Goal: Transaction & Acquisition: Download file/media

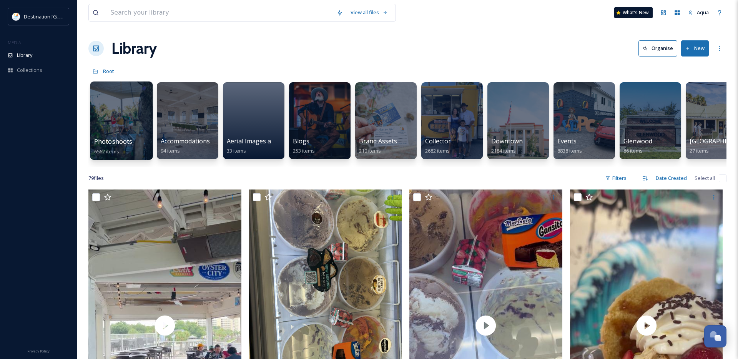
click at [123, 123] on div at bounding box center [121, 120] width 63 height 78
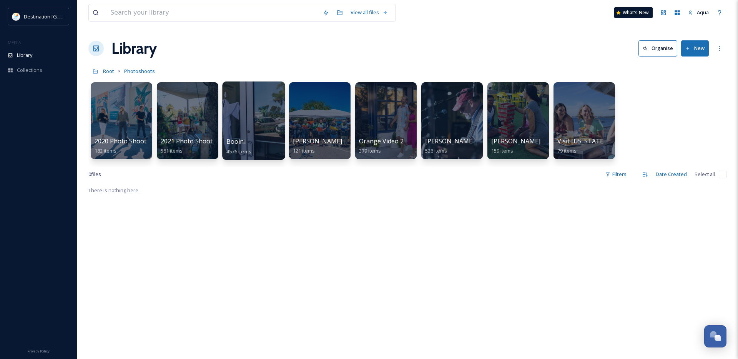
click at [269, 121] on div at bounding box center [253, 120] width 63 height 78
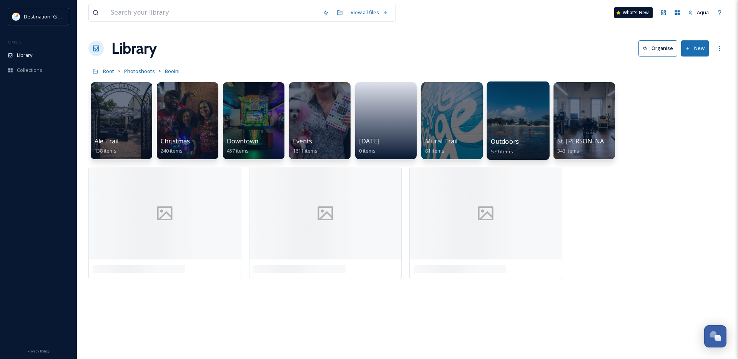
click at [547, 118] on div at bounding box center [517, 120] width 63 height 78
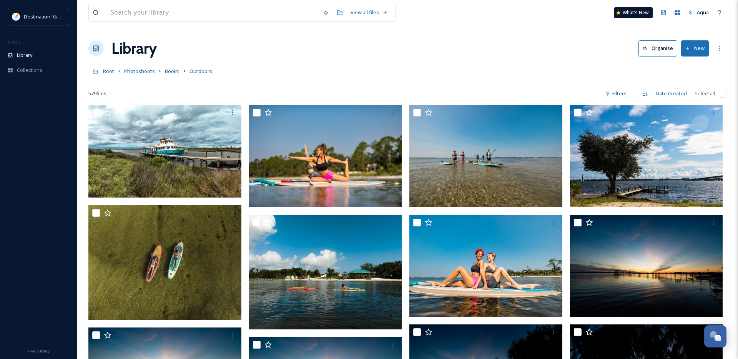
click at [179, 70] on div "Root Photoshoots Booini Outdoors" at bounding box center [407, 71] width 638 height 15
click at [174, 73] on span "Booini" at bounding box center [172, 71] width 15 height 7
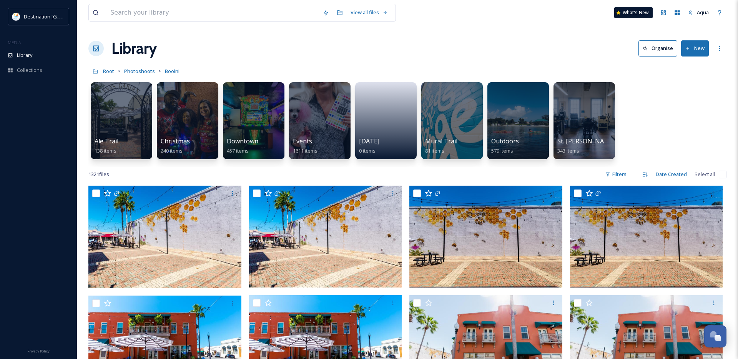
click at [550, 125] on div "Ale Trail 138 items Christmas 240 items Downtown 457 items Events 1611 items [D…" at bounding box center [407, 122] width 638 height 88
click at [584, 123] on div at bounding box center [584, 120] width 63 height 78
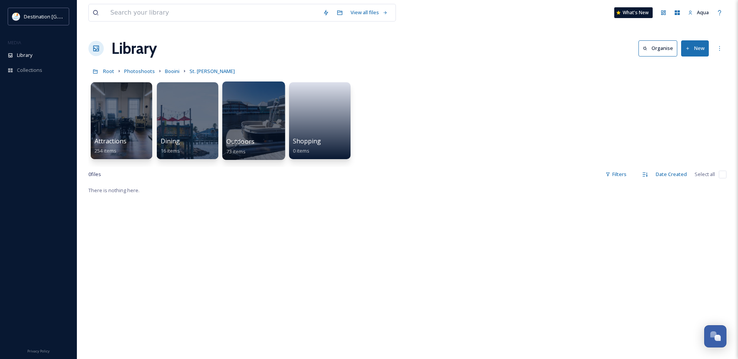
click at [257, 117] on div at bounding box center [253, 120] width 63 height 78
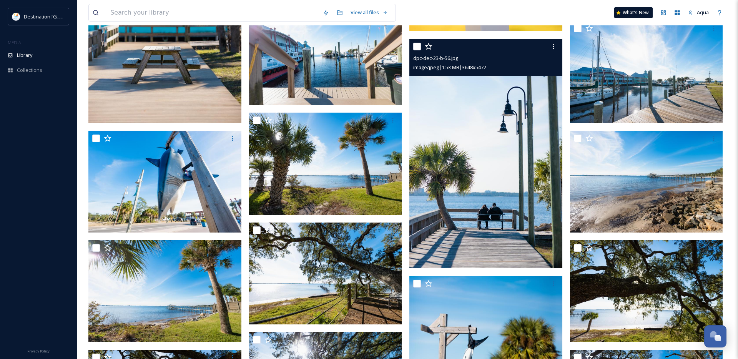
scroll to position [1327, 0]
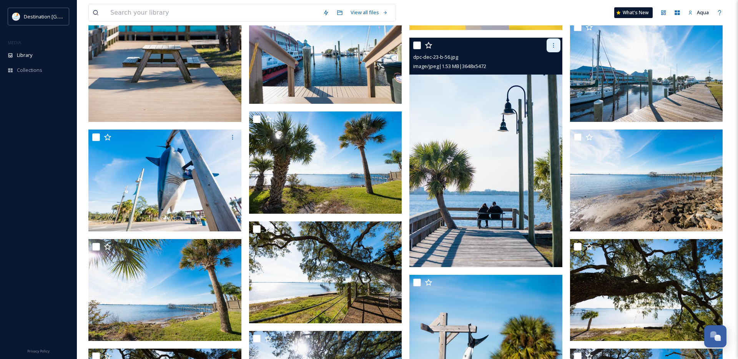
click at [553, 43] on icon at bounding box center [553, 45] width 1 height 5
click at [549, 78] on span "Download" at bounding box center [544, 76] width 23 height 7
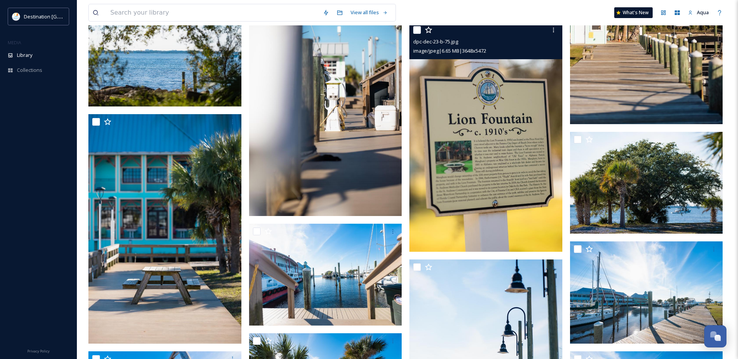
scroll to position [1135, 0]
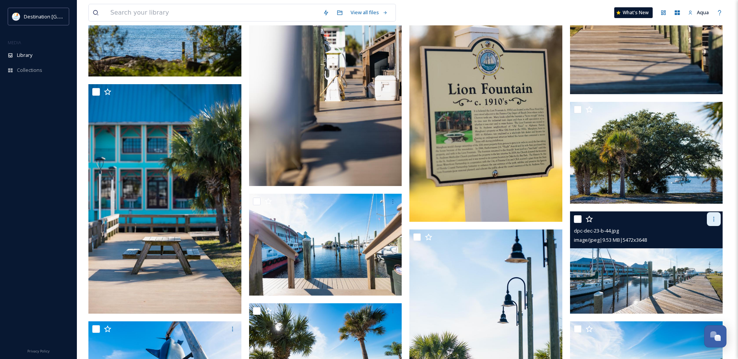
click at [714, 221] on icon at bounding box center [714, 219] width 6 height 6
click at [708, 252] on span "Download" at bounding box center [704, 250] width 23 height 7
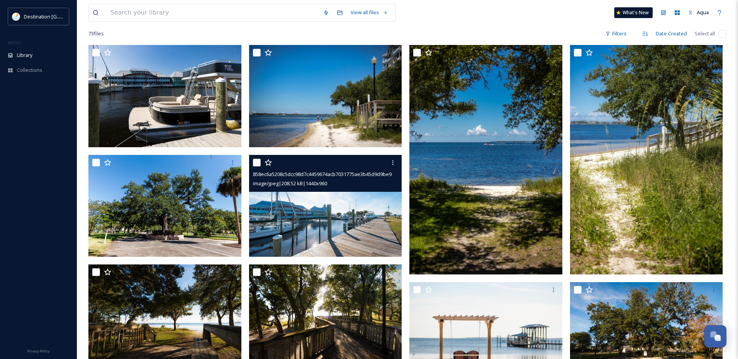
scroll to position [0, 0]
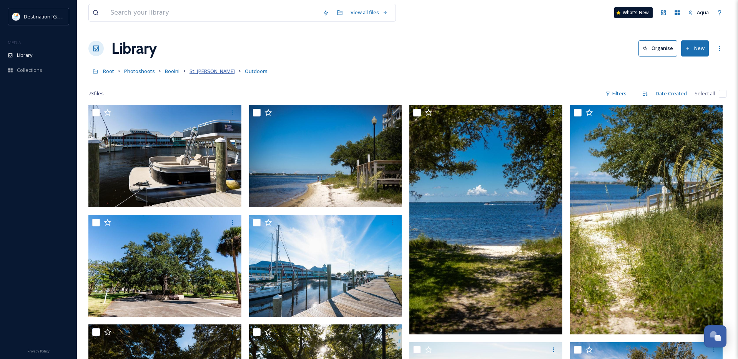
click at [198, 70] on span "St. [PERSON_NAME]" at bounding box center [211, 71] width 45 height 7
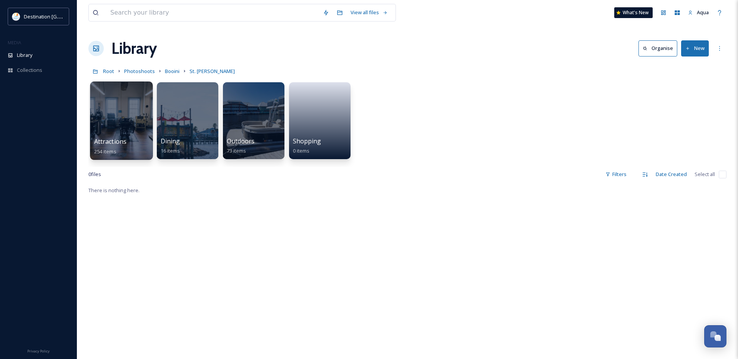
click at [140, 110] on div at bounding box center [121, 120] width 63 height 78
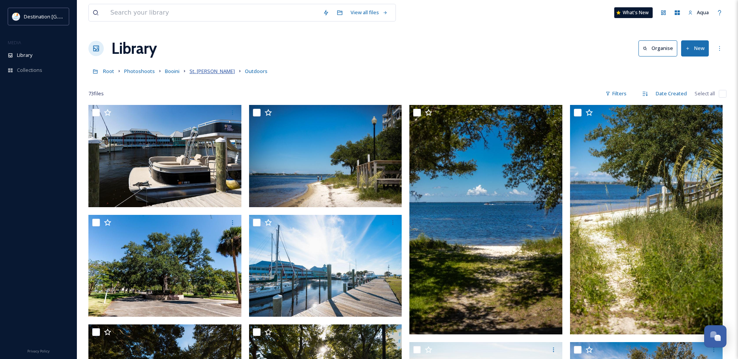
click at [205, 73] on span "St. [PERSON_NAME]" at bounding box center [211, 71] width 45 height 7
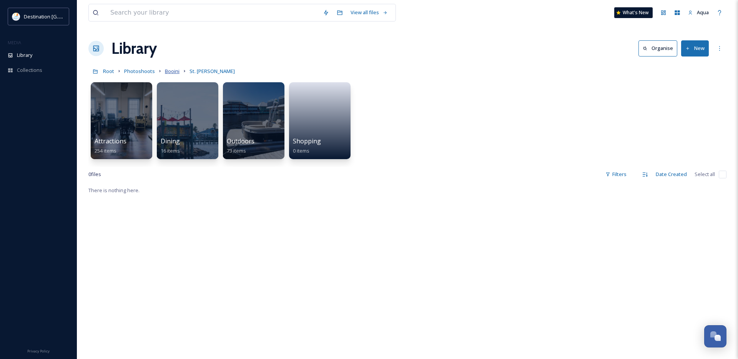
click at [173, 70] on span "Booini" at bounding box center [172, 71] width 15 height 7
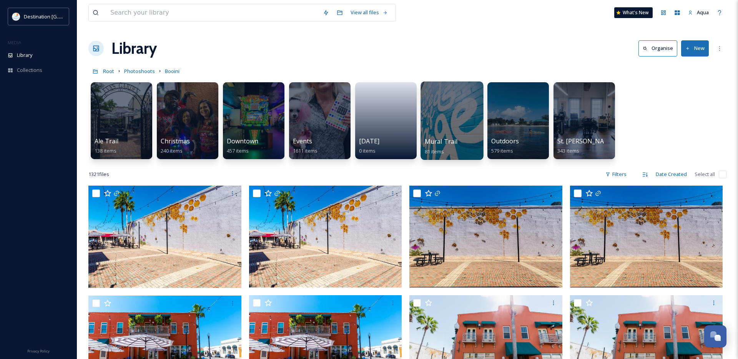
click at [457, 128] on div at bounding box center [451, 120] width 63 height 78
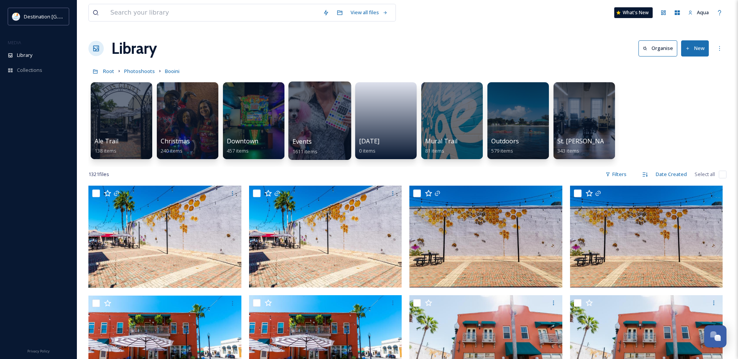
click at [315, 124] on div at bounding box center [319, 120] width 63 height 78
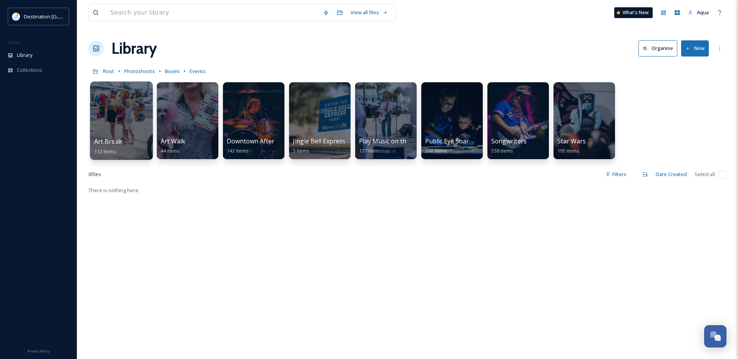
click at [134, 117] on div at bounding box center [121, 120] width 63 height 78
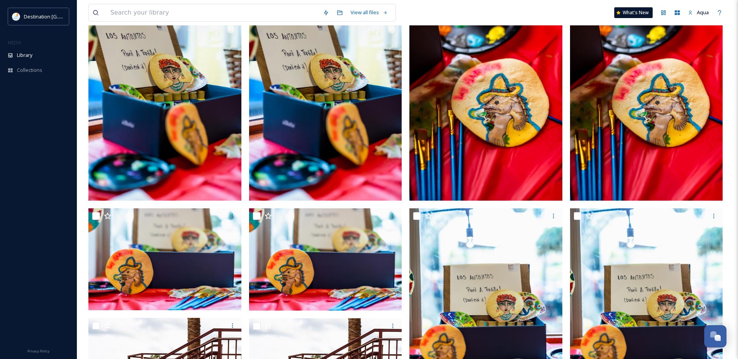
scroll to position [371, 0]
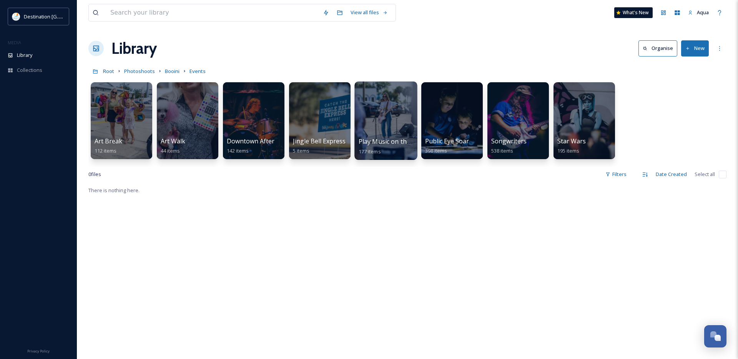
click at [396, 123] on div at bounding box center [385, 120] width 63 height 78
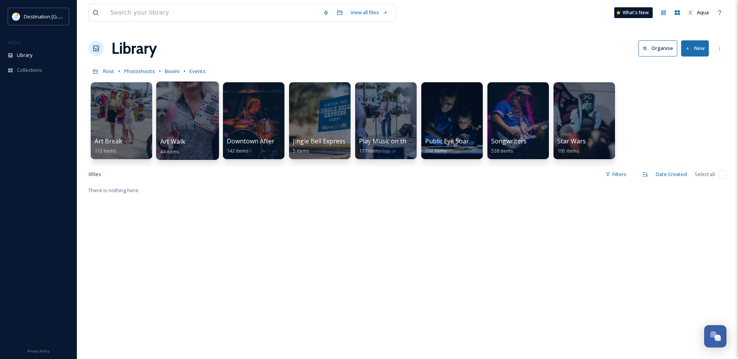
click at [184, 120] on div at bounding box center [187, 120] width 63 height 78
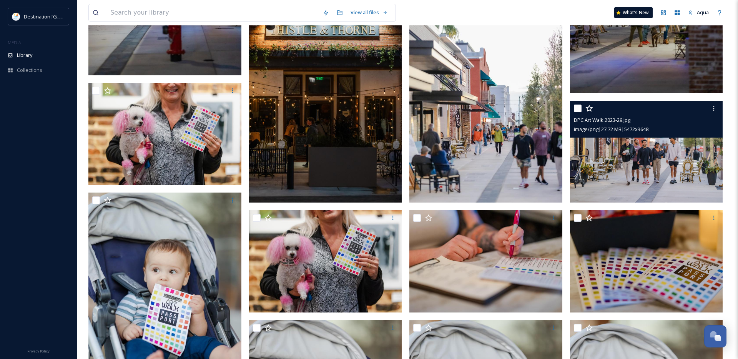
scroll to position [686, 0]
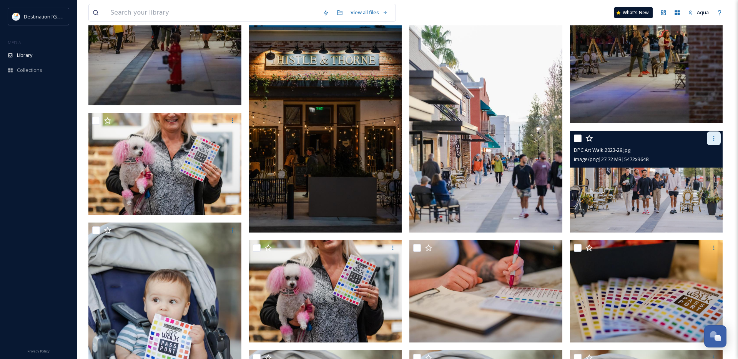
click at [714, 139] on icon at bounding box center [714, 138] width 6 height 6
click at [710, 172] on span "Download" at bounding box center [704, 169] width 23 height 7
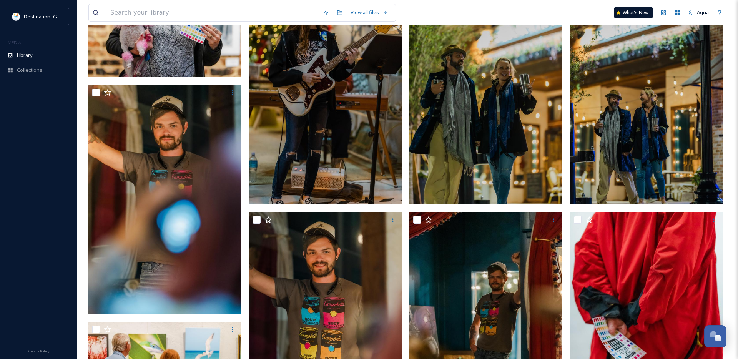
scroll to position [0, 0]
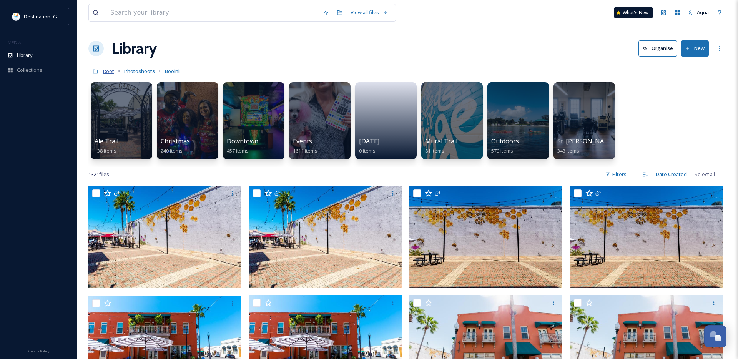
click at [113, 73] on span "Root" at bounding box center [108, 71] width 11 height 7
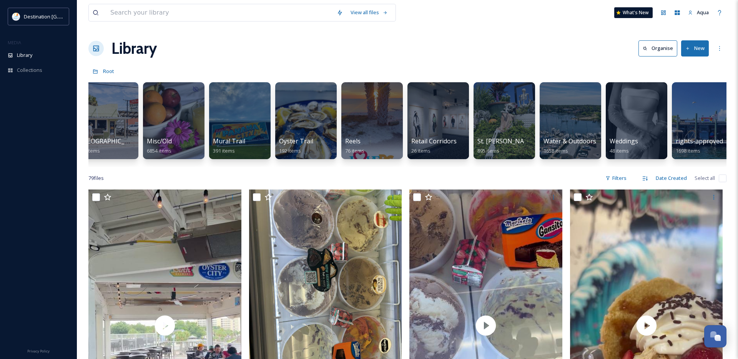
scroll to position [0, 618]
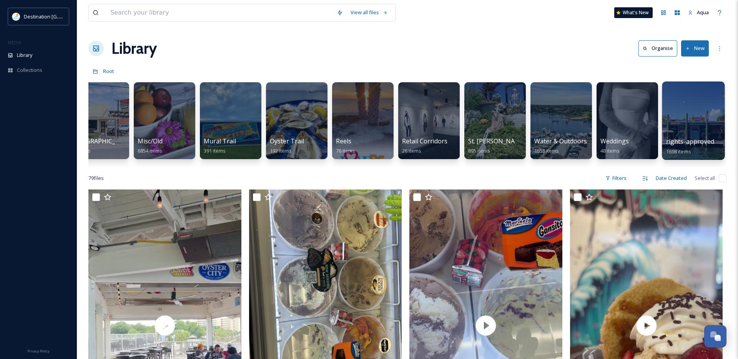
click at [687, 118] on div at bounding box center [693, 120] width 63 height 78
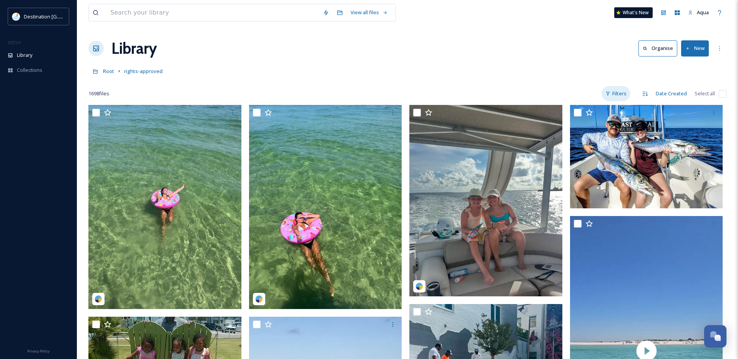
click at [618, 95] on div "Filters" at bounding box center [615, 93] width 29 height 15
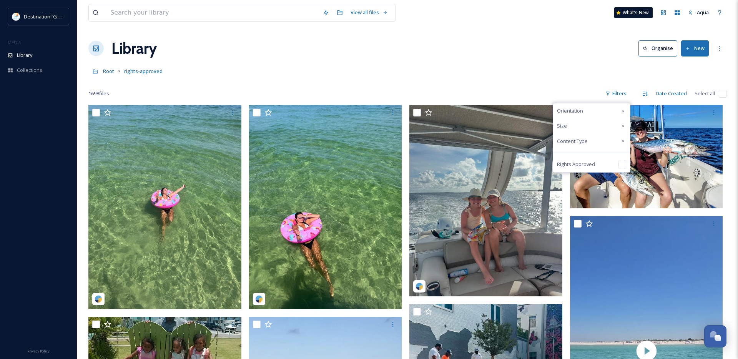
click at [582, 133] on div "Size" at bounding box center [591, 125] width 77 height 15
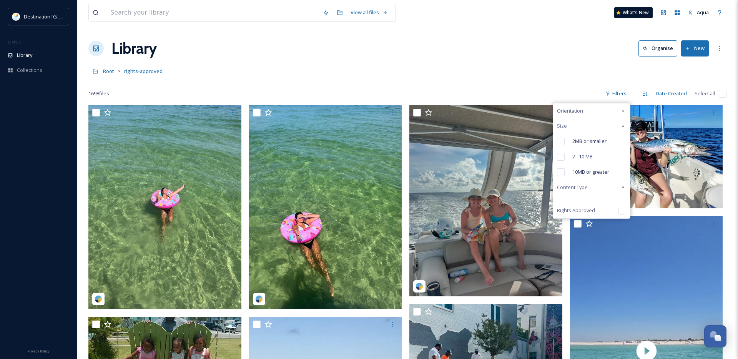
click at [581, 128] on div "Size" at bounding box center [591, 125] width 77 height 15
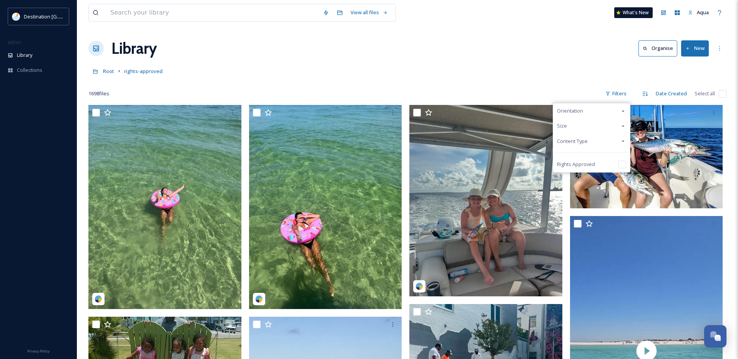
click at [582, 136] on div "Content Type" at bounding box center [591, 141] width 77 height 15
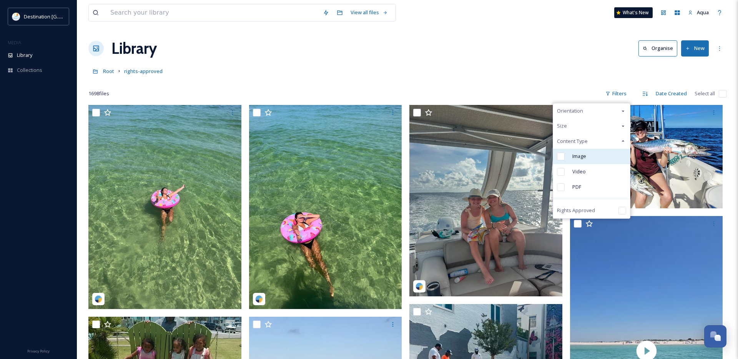
click at [581, 156] on span "Image" at bounding box center [579, 156] width 14 height 7
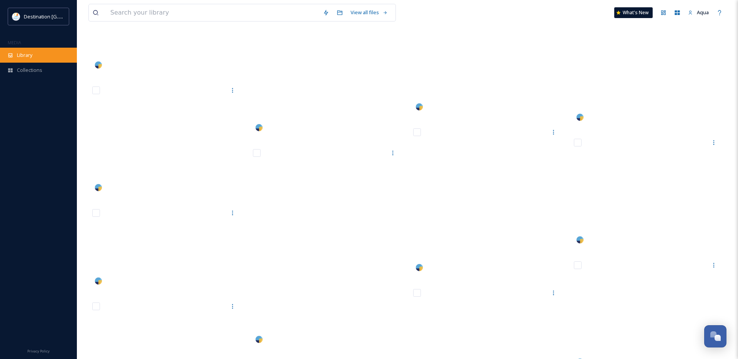
scroll to position [8410, 0]
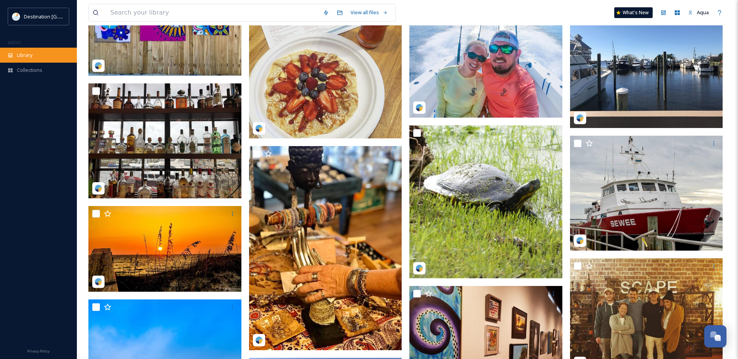
click at [37, 57] on div "Library" at bounding box center [38, 55] width 77 height 15
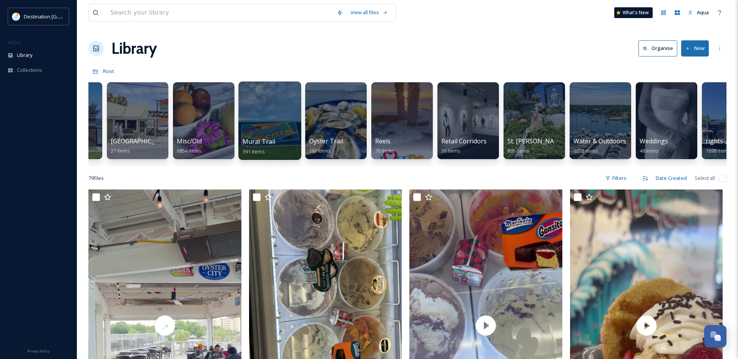
scroll to position [0, 618]
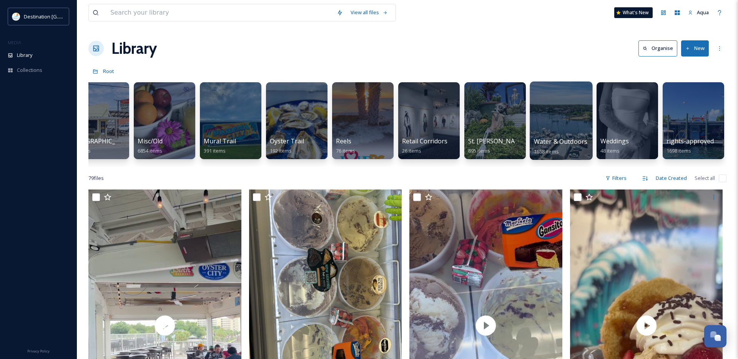
click at [563, 121] on div at bounding box center [561, 120] width 63 height 78
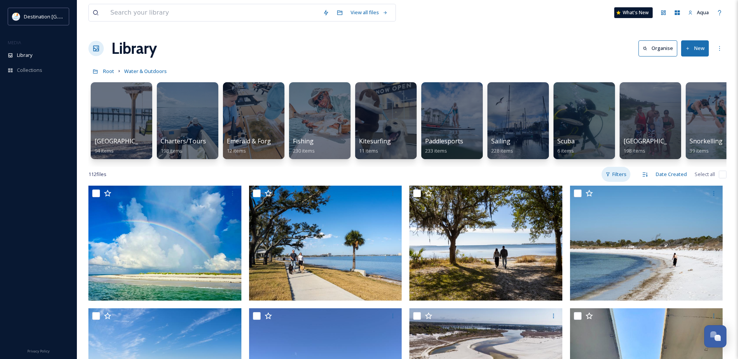
click at [618, 179] on div "Filters" at bounding box center [615, 174] width 29 height 15
click at [518, 133] on div at bounding box center [517, 120] width 63 height 78
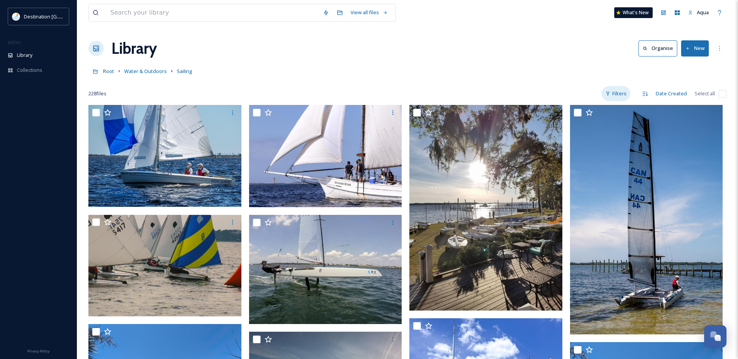
click at [620, 91] on div "Filters" at bounding box center [615, 93] width 29 height 15
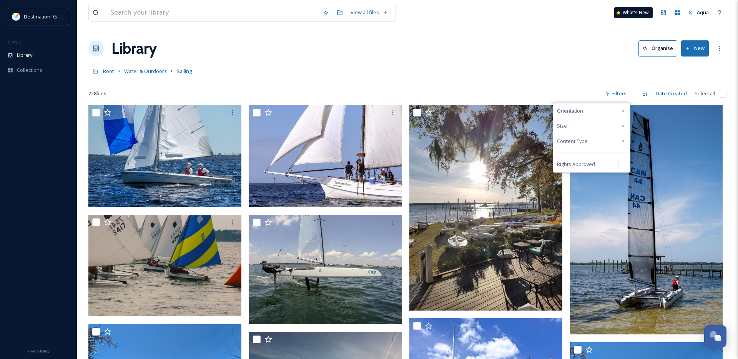
click at [588, 138] on span "Content Type" at bounding box center [572, 141] width 31 height 7
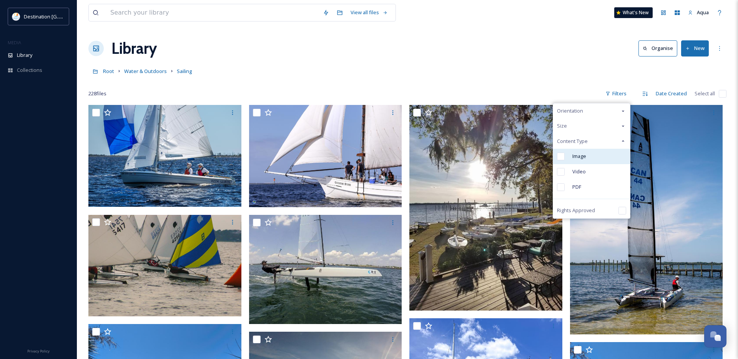
click at [574, 155] on span "Image" at bounding box center [579, 156] width 14 height 7
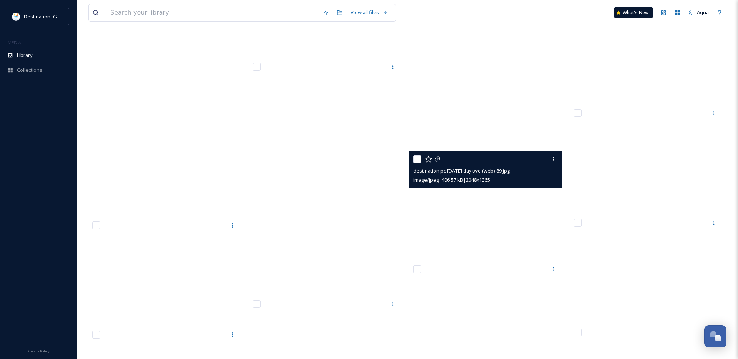
scroll to position [7027, 0]
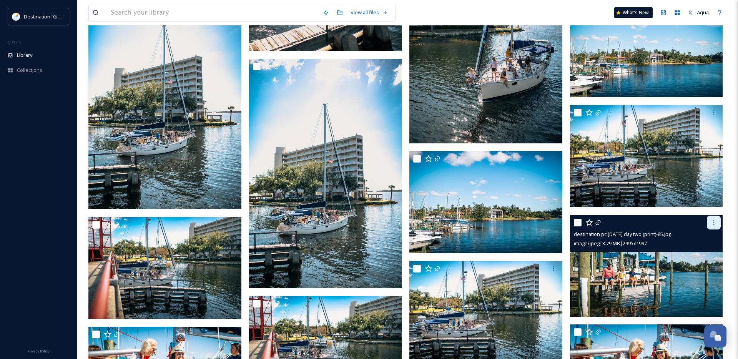
click at [717, 221] on div at bounding box center [714, 223] width 14 height 14
click at [704, 253] on span "Download" at bounding box center [704, 254] width 23 height 7
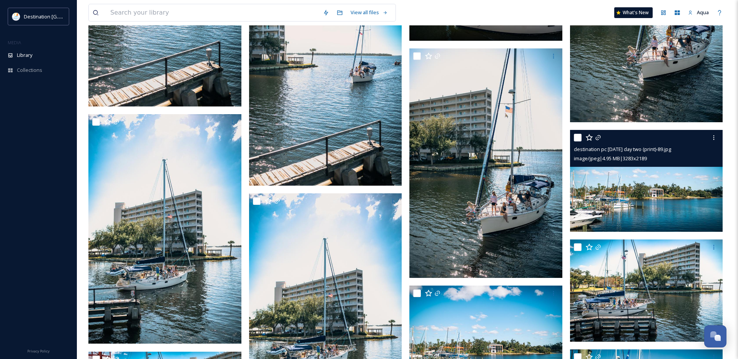
scroll to position [6891, 0]
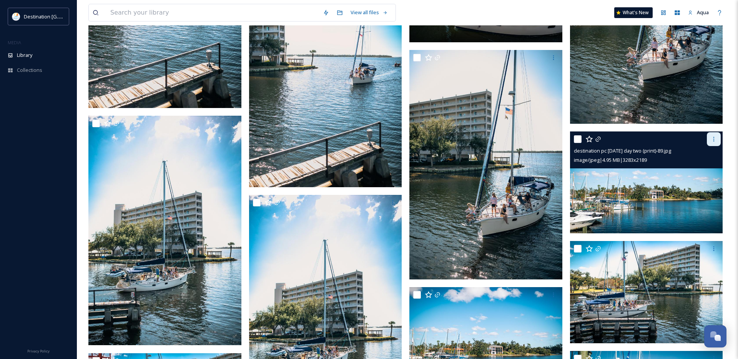
click at [709, 138] on div at bounding box center [714, 139] width 14 height 14
click at [709, 169] on span "Download" at bounding box center [704, 170] width 23 height 7
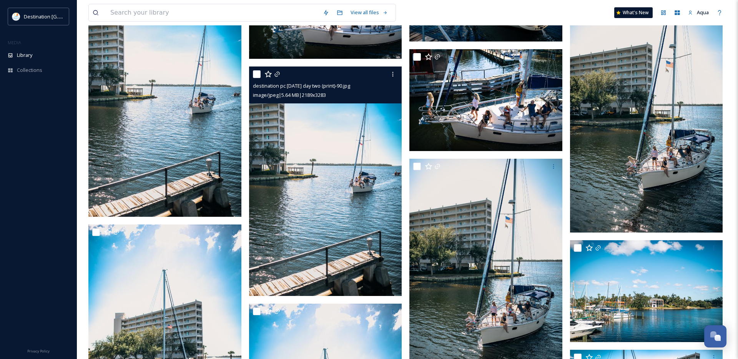
scroll to position [6770, 0]
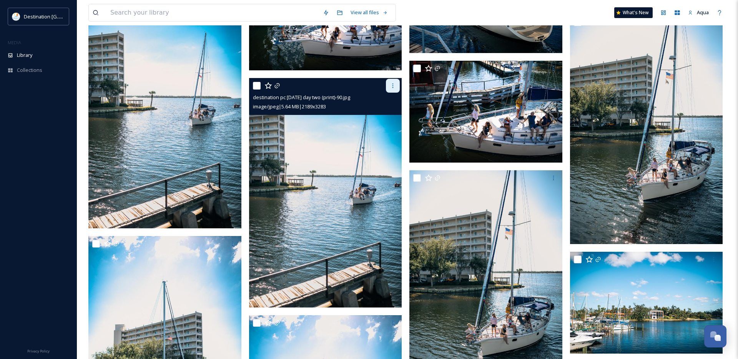
click at [393, 87] on icon at bounding box center [393, 86] width 6 height 6
click at [386, 119] on span "Download" at bounding box center [383, 117] width 23 height 7
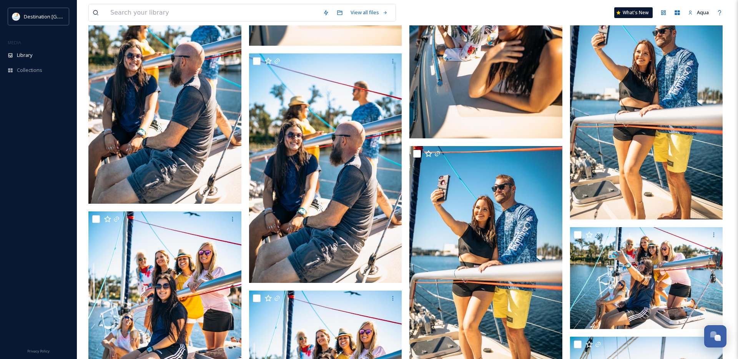
scroll to position [5779, 0]
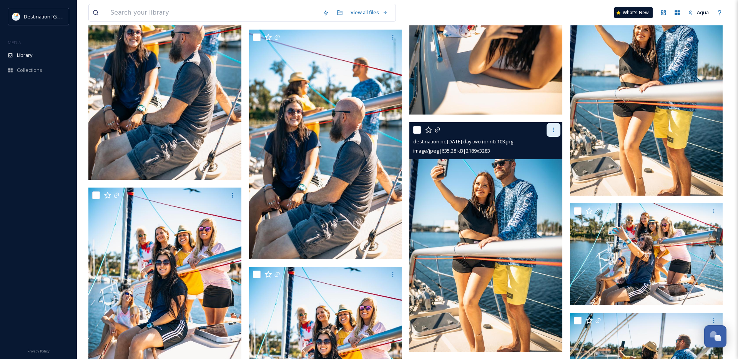
click at [551, 130] on icon at bounding box center [553, 130] width 6 height 6
click at [544, 159] on span "Download" at bounding box center [544, 161] width 23 height 7
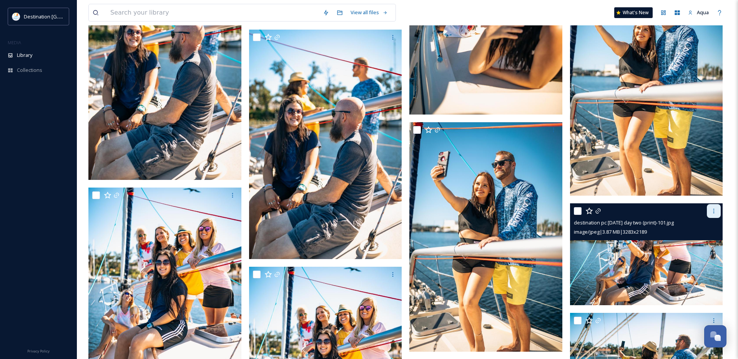
click at [711, 213] on icon at bounding box center [714, 211] width 6 height 6
click at [704, 241] on span "Download" at bounding box center [704, 242] width 23 height 7
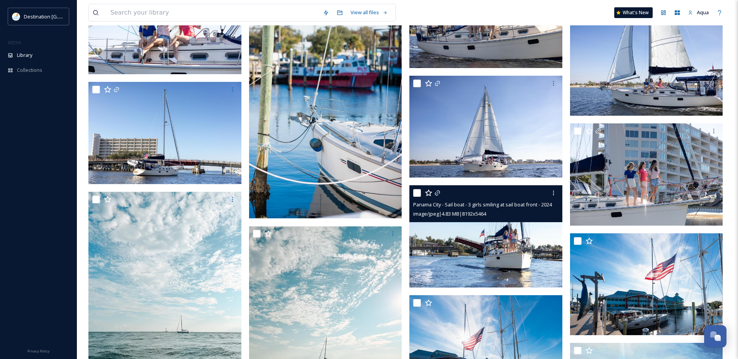
scroll to position [2091, 0]
click at [556, 193] on icon at bounding box center [553, 192] width 6 height 6
click at [552, 225] on span "Download" at bounding box center [544, 224] width 23 height 7
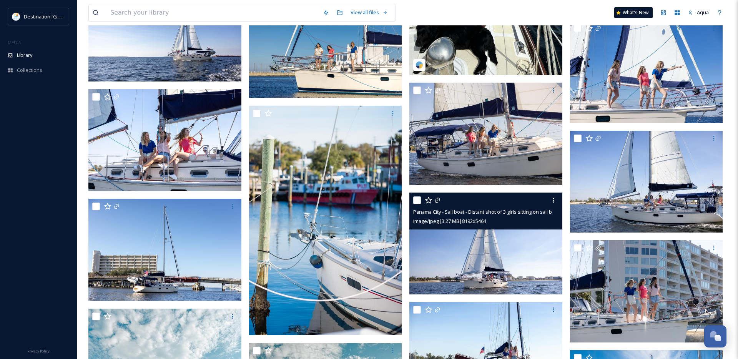
scroll to position [1988, 0]
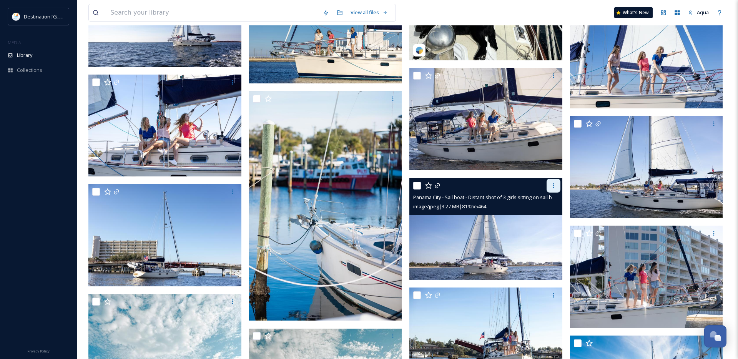
click at [555, 188] on icon at bounding box center [553, 186] width 6 height 6
click at [552, 216] on span "Download" at bounding box center [544, 217] width 23 height 7
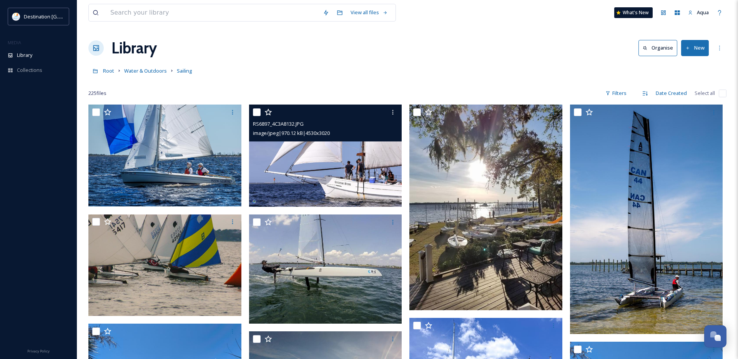
scroll to position [38, 0]
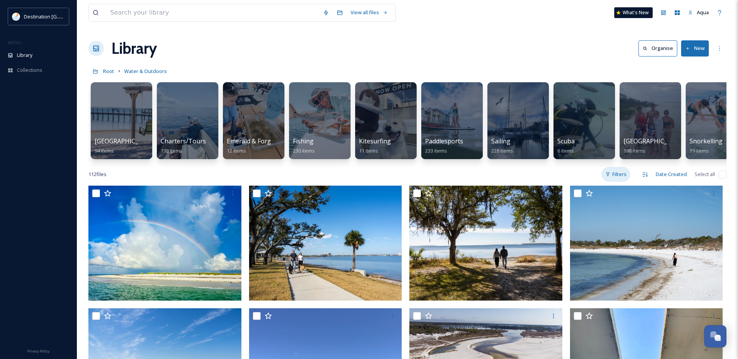
click at [618, 176] on div "Filters" at bounding box center [615, 174] width 29 height 15
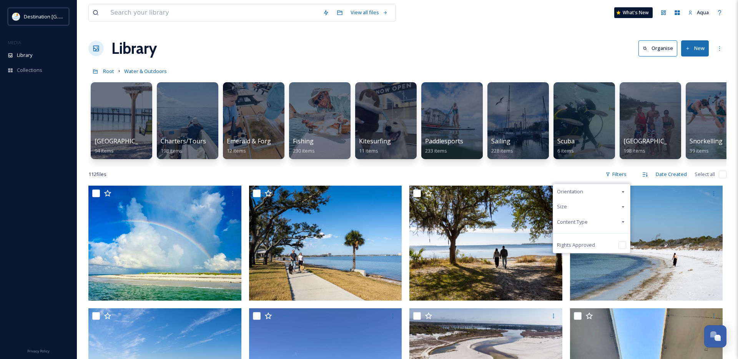
click at [593, 218] on div "Content Type" at bounding box center [591, 221] width 77 height 15
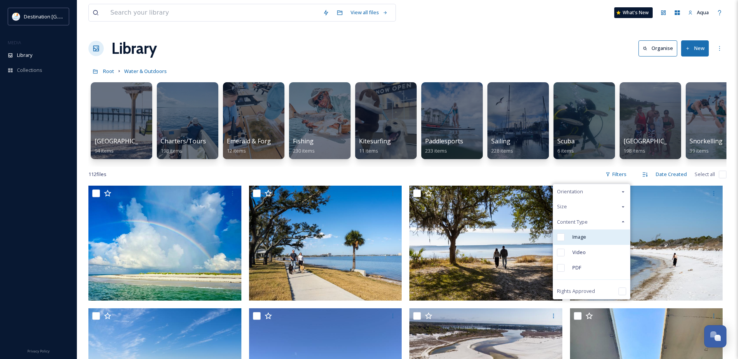
click at [581, 241] on div "Image" at bounding box center [591, 236] width 77 height 15
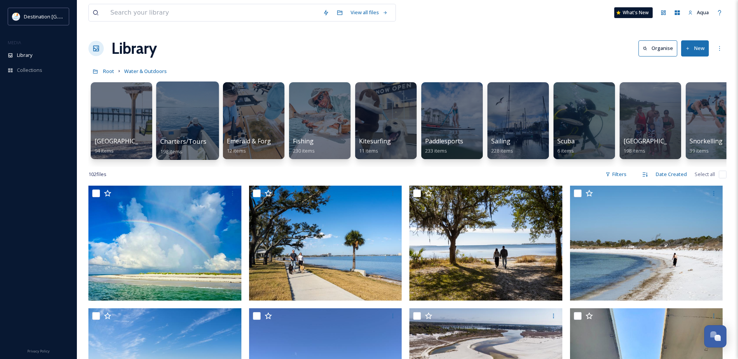
click at [170, 123] on div at bounding box center [187, 120] width 63 height 78
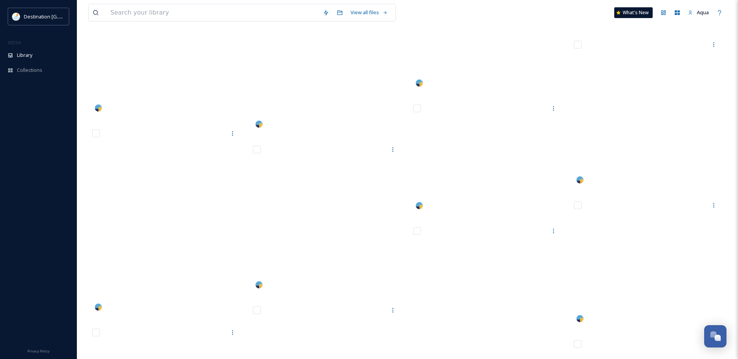
scroll to position [6279, 0]
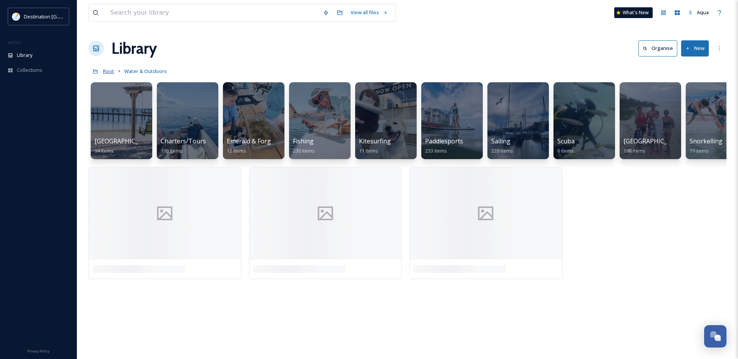
click at [110, 71] on span "Root" at bounding box center [108, 71] width 11 height 7
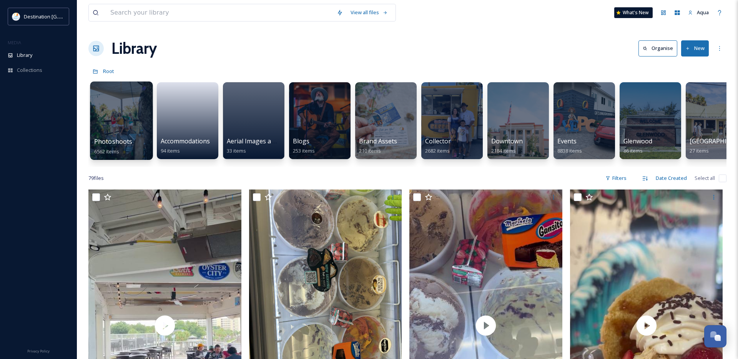
click at [122, 122] on div at bounding box center [121, 120] width 63 height 78
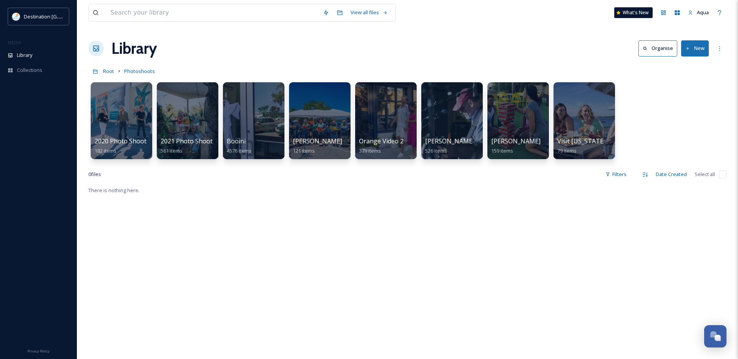
click at [180, 113] on div at bounding box center [187, 120] width 61 height 77
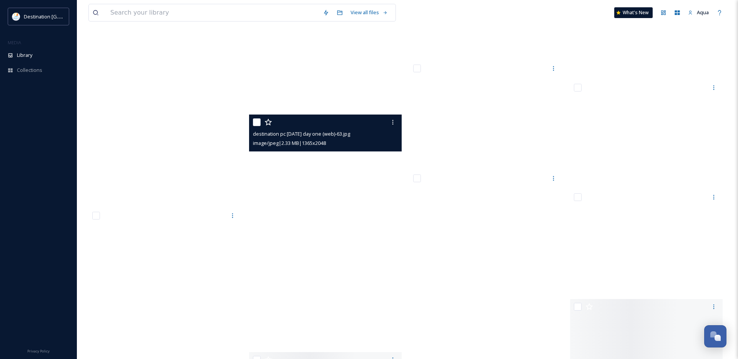
scroll to position [18339, 0]
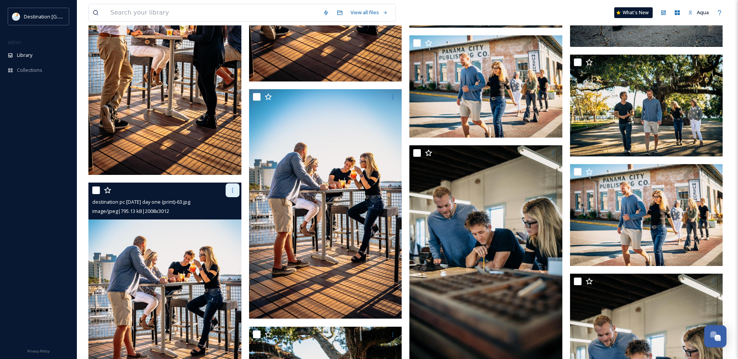
click at [231, 186] on div at bounding box center [233, 190] width 14 height 14
click at [226, 224] on span "Download" at bounding box center [223, 221] width 23 height 7
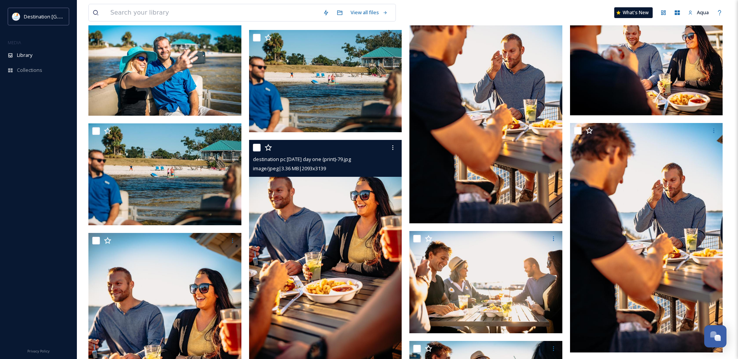
scroll to position [17029, 0]
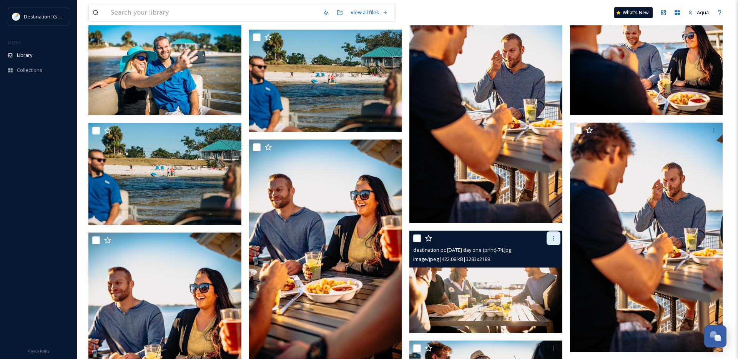
click at [554, 238] on icon at bounding box center [553, 238] width 6 height 6
click at [544, 267] on span "Download" at bounding box center [544, 270] width 23 height 7
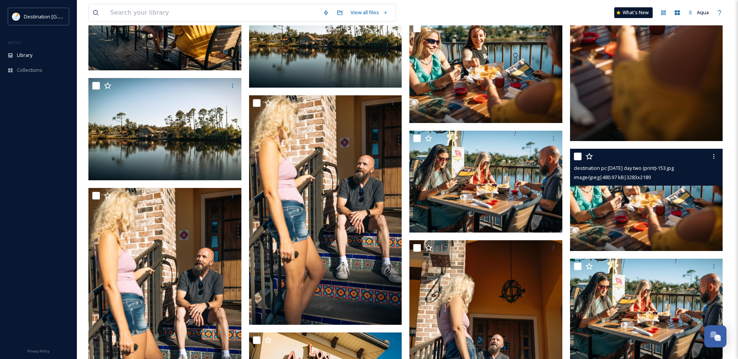
scroll to position [5264, 0]
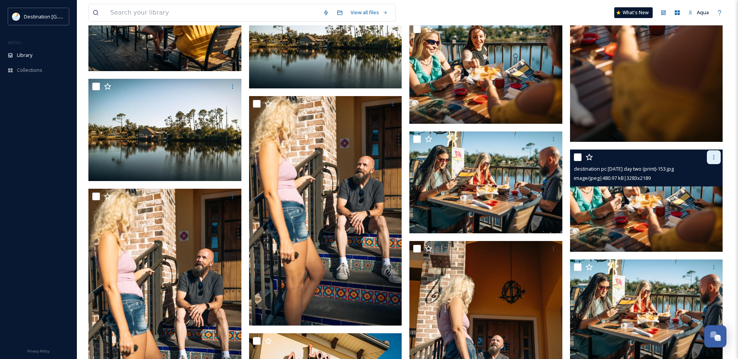
click at [712, 158] on icon at bounding box center [714, 157] width 6 height 6
click at [702, 189] on span "Download" at bounding box center [704, 188] width 23 height 7
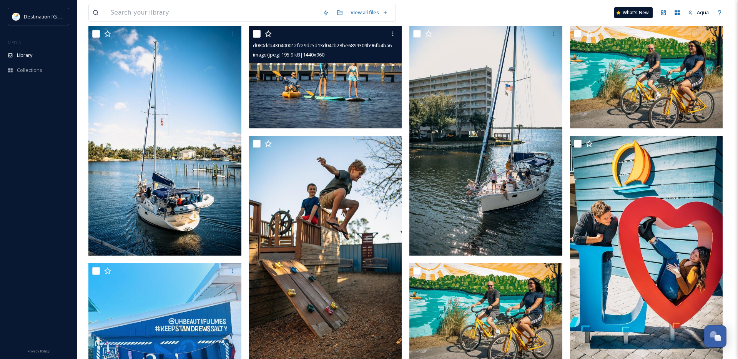
scroll to position [0, 0]
